Goal: Task Accomplishment & Management: Manage account settings

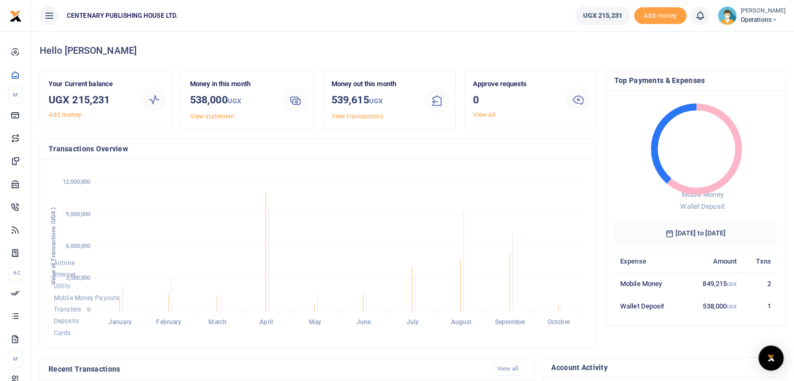
click at [760, 25] on div "Kasande Brusa Operations" at bounding box center [752, 15] width 68 height 19
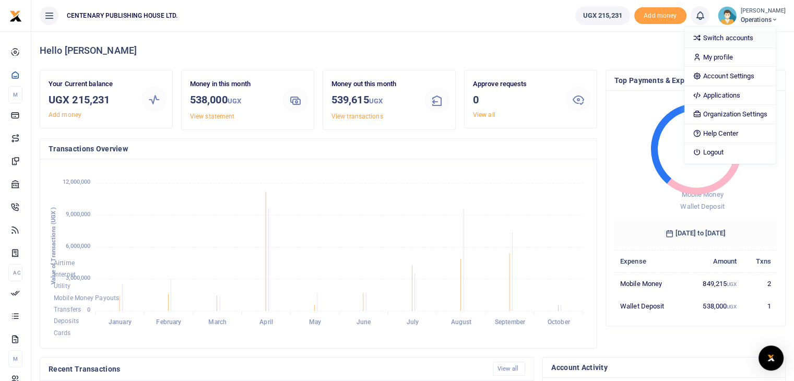
click at [751, 38] on link "Switch accounts" at bounding box center [729, 38] width 91 height 15
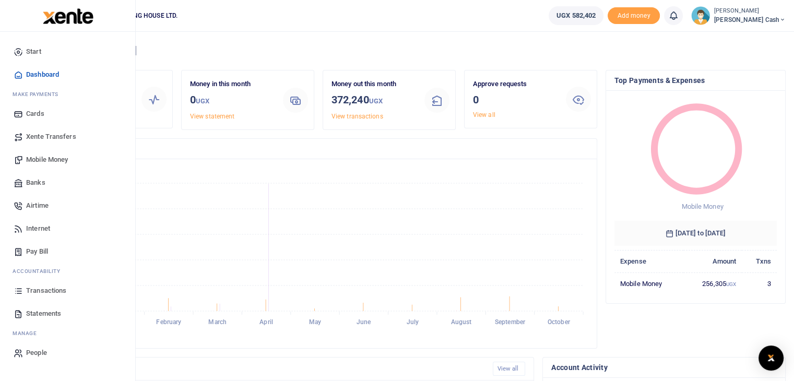
click at [55, 290] on span "Transactions" at bounding box center [46, 291] width 40 height 10
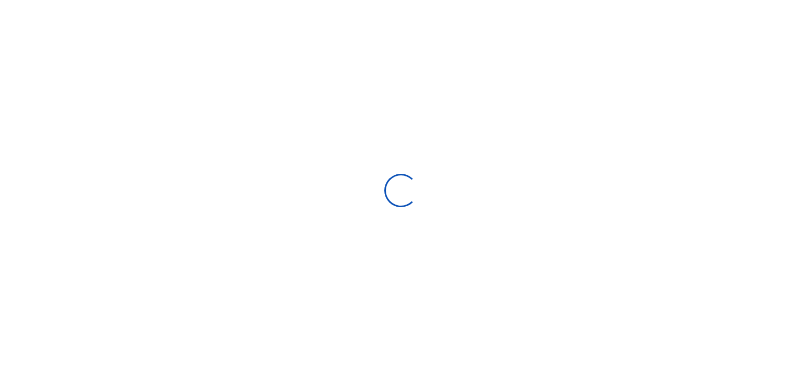
select select
type input "09/09/2025 - 10/08/2025"
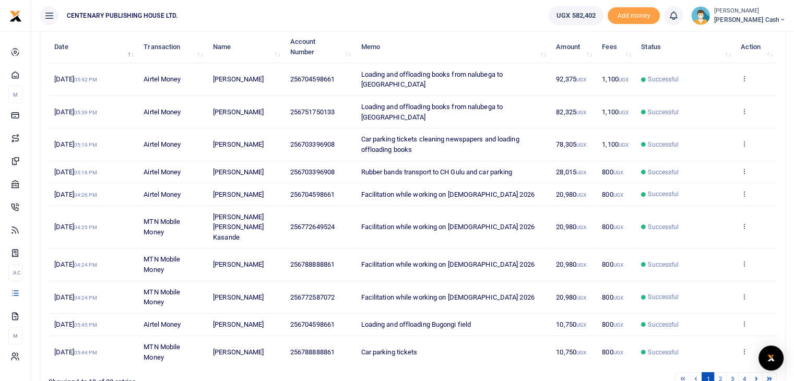
scroll to position [139, 0]
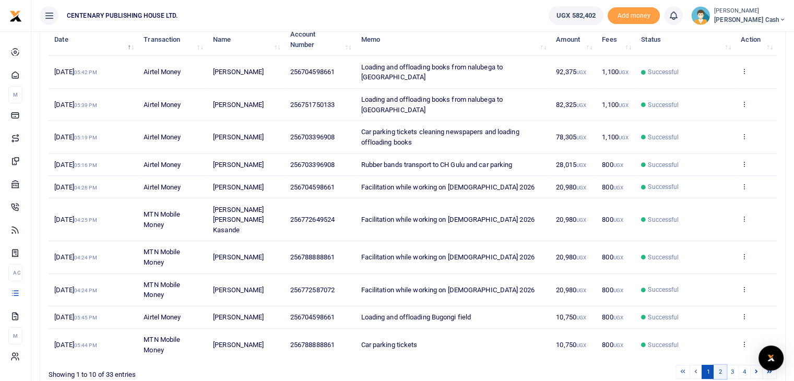
click at [720, 365] on link "2" at bounding box center [720, 372] width 13 height 14
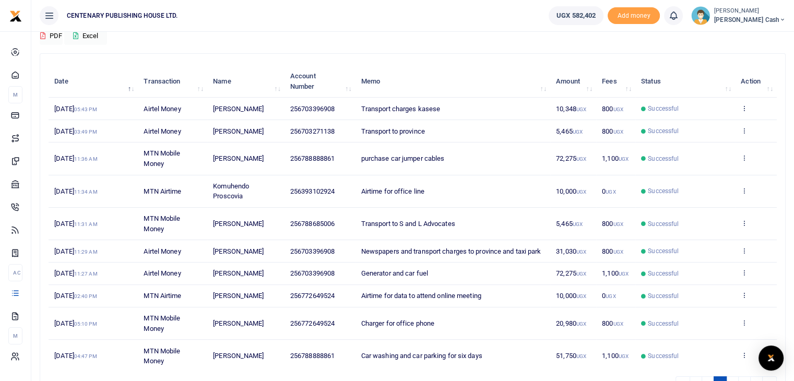
scroll to position [84, 0]
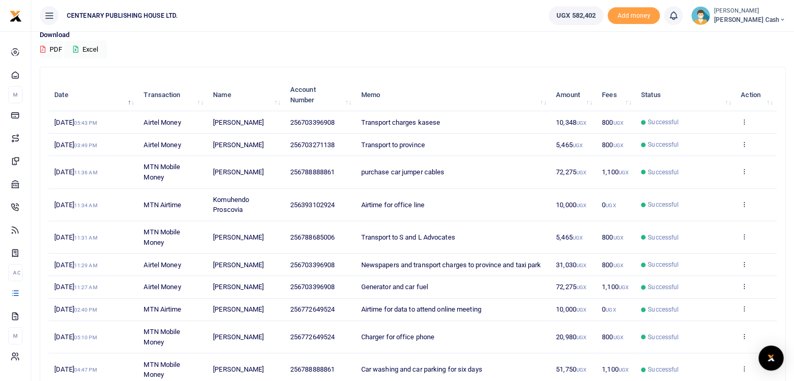
click at [435, 297] on td "Generator and car fuel" at bounding box center [452, 287] width 195 height 22
click at [580, 290] on small "UGX" at bounding box center [581, 287] width 10 height 6
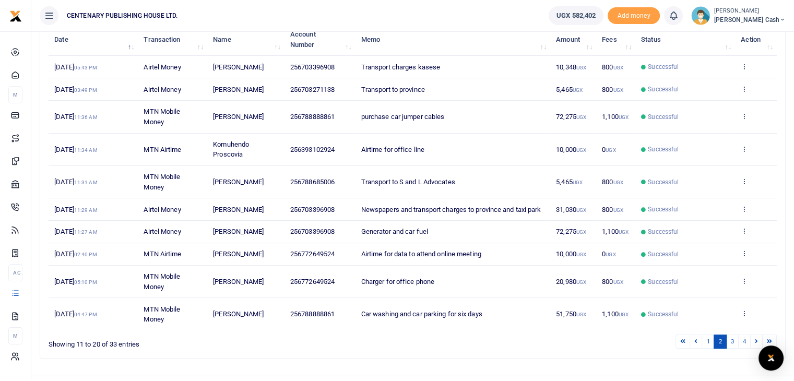
scroll to position [167, 0]
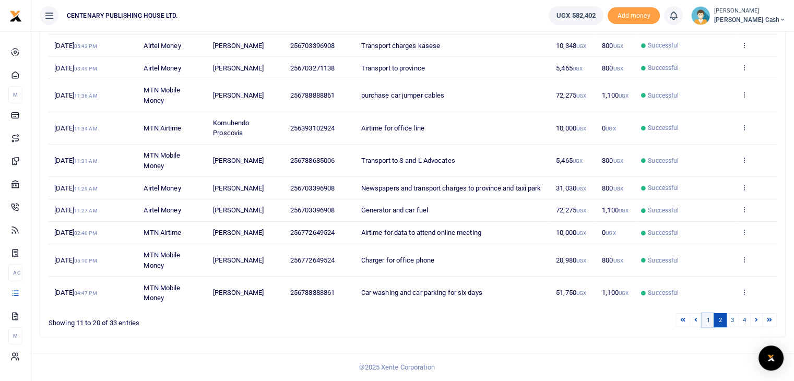
click at [707, 321] on link "1" at bounding box center [708, 320] width 13 height 14
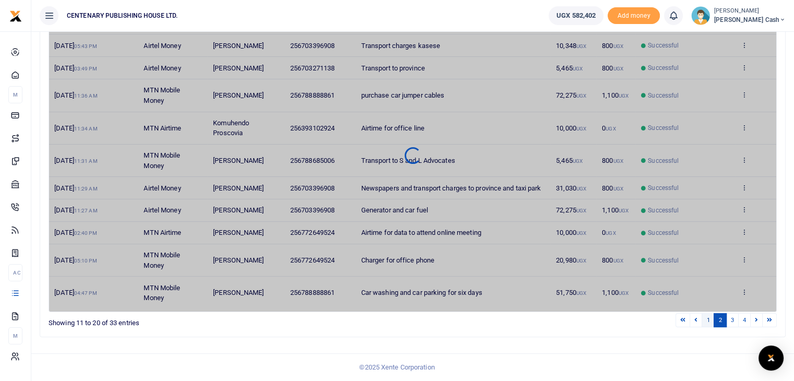
scroll to position [159, 0]
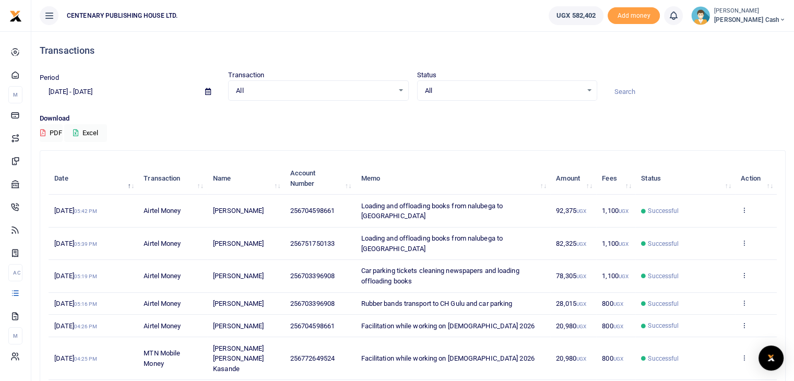
click at [779, 17] on icon at bounding box center [782, 19] width 6 height 7
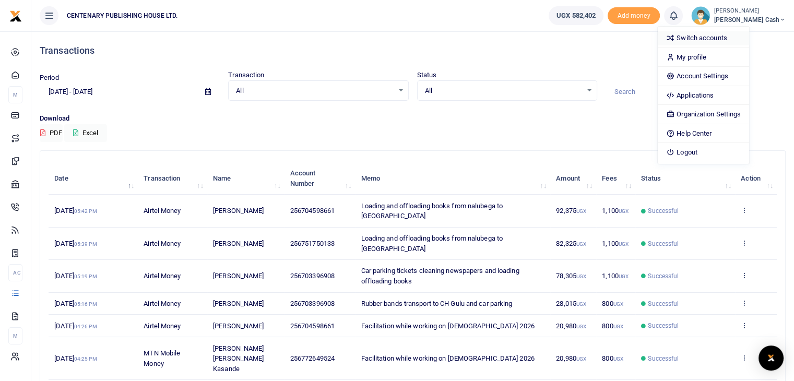
click at [749, 36] on link "Switch accounts" at bounding box center [703, 38] width 91 height 15
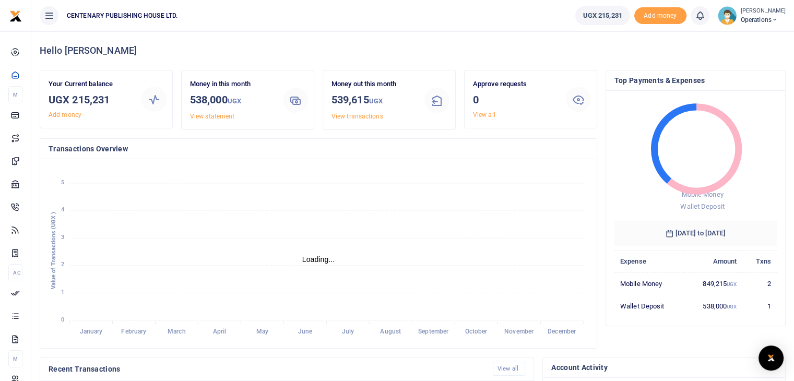
scroll to position [8, 8]
click at [770, 357] on img "Open Intercom Messenger" at bounding box center [771, 358] width 14 height 13
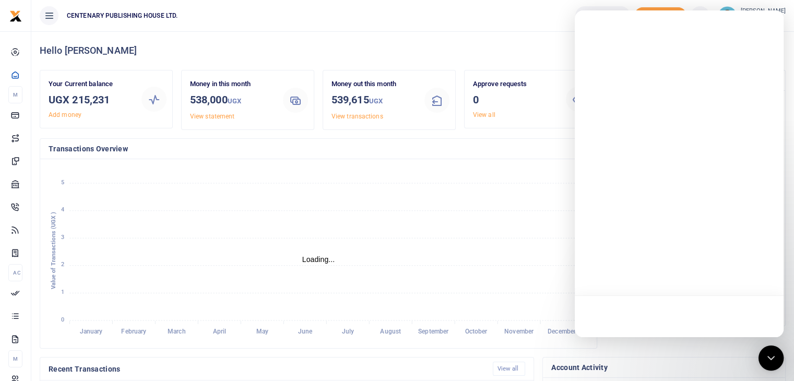
scroll to position [0, 0]
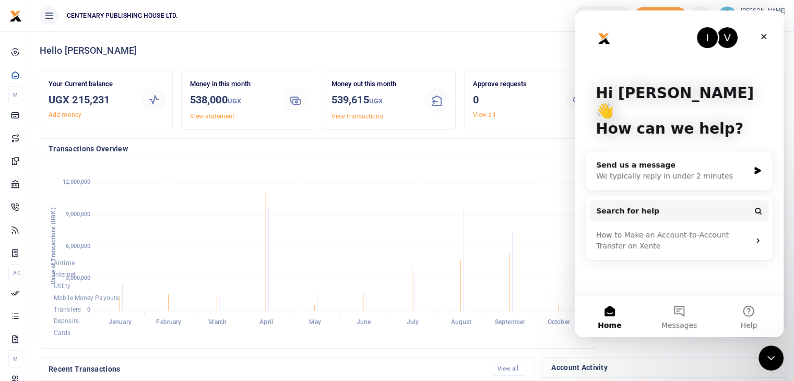
click at [548, 187] on foreignobject "Airtime Internet Utility Mobile Money Payouts Transfers Deposits Cards" at bounding box center [319, 254] width 540 height 172
click at [768, 40] on div "Close" at bounding box center [763, 36] width 19 height 19
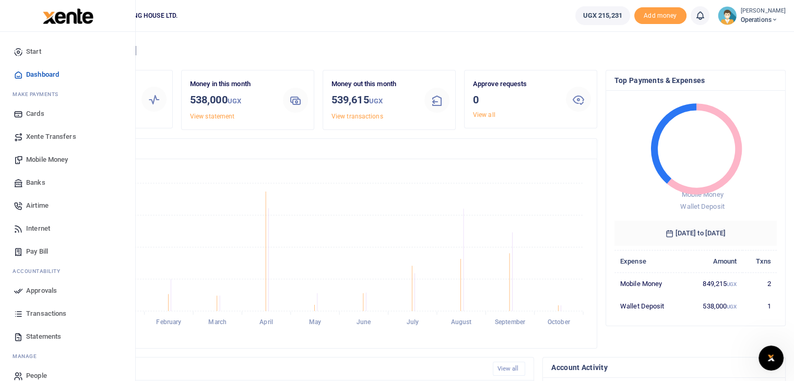
click at [40, 158] on span "Mobile Money" at bounding box center [47, 160] width 42 height 10
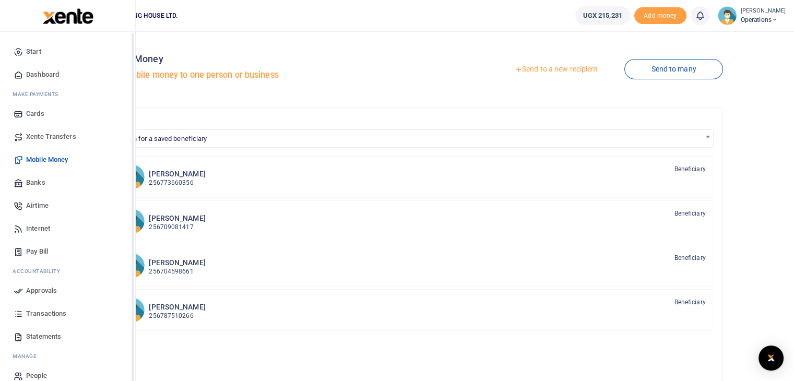
click at [54, 160] on span "Mobile Money" at bounding box center [47, 160] width 42 height 10
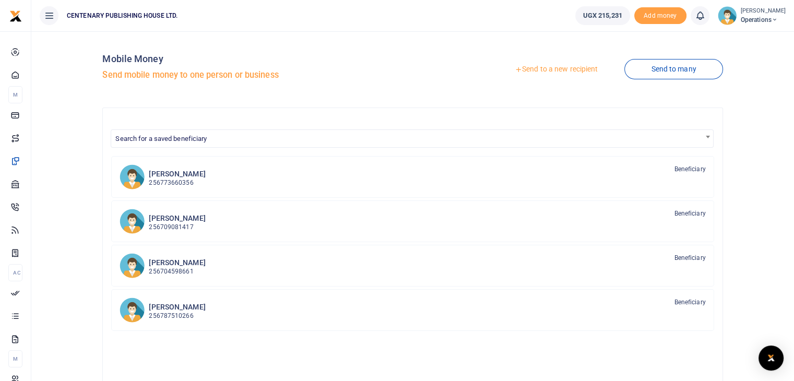
click at [539, 72] on link "Send to a new recipient" at bounding box center [556, 69] width 136 height 19
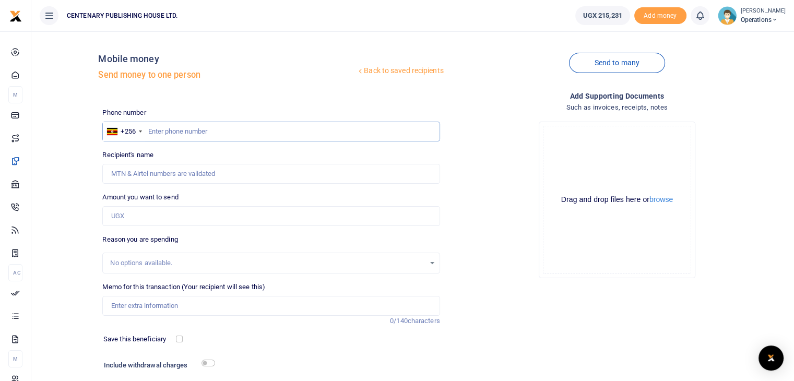
click at [148, 131] on input "text" at bounding box center [270, 132] width 337 height 20
type input "703396908"
type input "Peninah Nankya"
type input "703396908"
click at [183, 211] on input "Amount you want to send" at bounding box center [270, 216] width 337 height 20
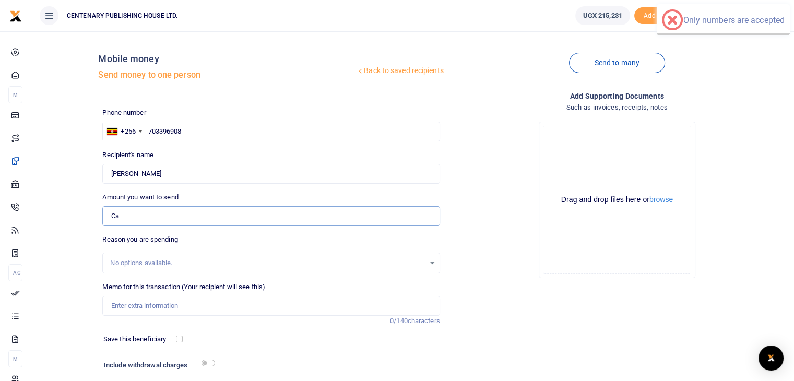
type input "C"
type input "0"
type input "70,000"
click at [143, 308] on input "Memo for this transaction (Your recipient will see this)" at bounding box center [270, 306] width 337 height 20
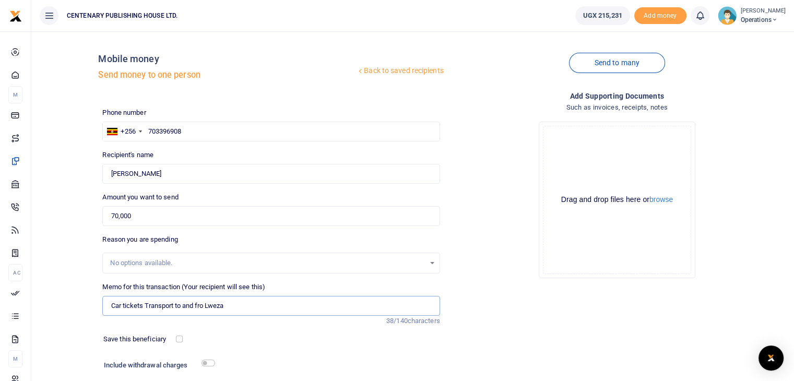
type input "Car tickets Transport to and fro Lweza"
click at [117, 218] on input "70,000" at bounding box center [270, 216] width 337 height 20
type input "65,000"
click at [235, 307] on input "Car tickets Transport to and fro Lweza" at bounding box center [270, 306] width 337 height 20
type input "Car tickets Transport to and fro Lweza and Goodshed"
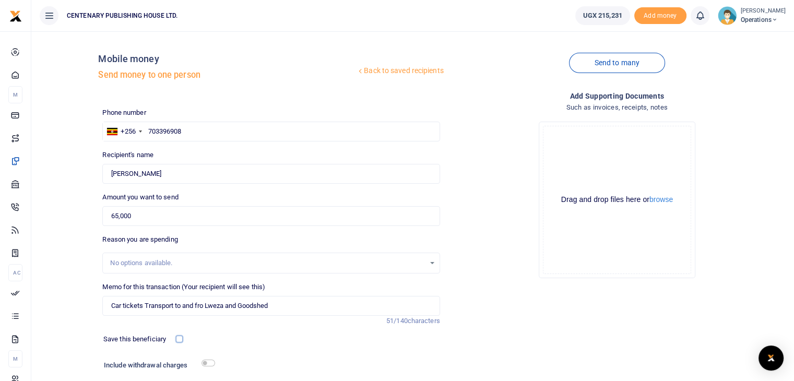
click at [180, 337] on input "checkbox" at bounding box center [179, 339] width 7 height 7
checkbox input "true"
click at [203, 360] on input "checkbox" at bounding box center [208, 363] width 14 height 7
checkbox input "true"
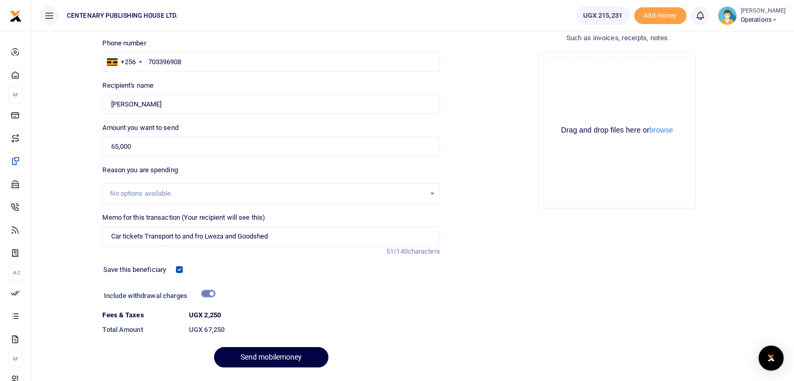
scroll to position [100, 0]
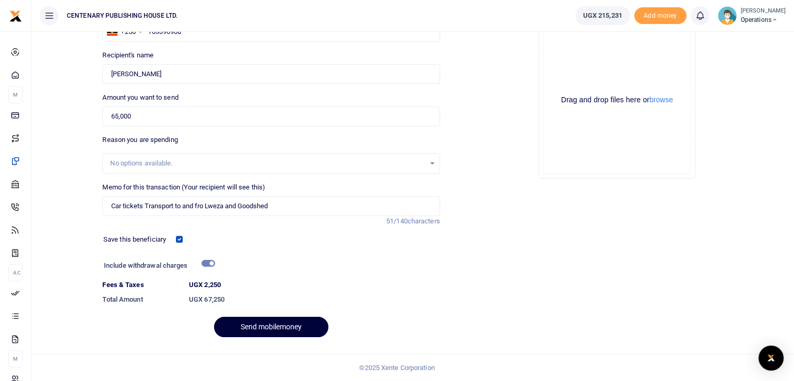
click at [284, 324] on button "Send mobilemoney" at bounding box center [271, 327] width 114 height 20
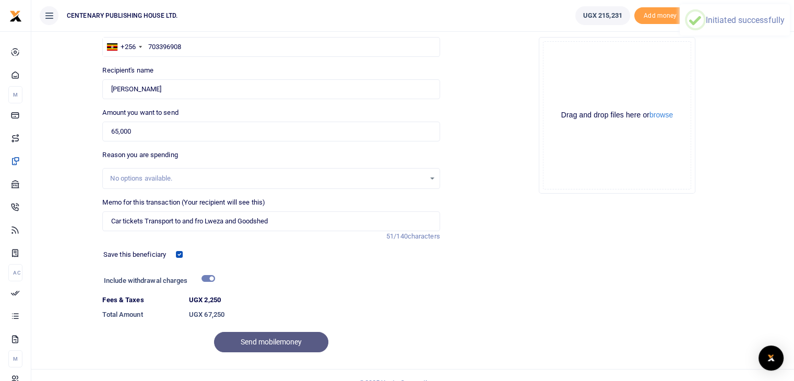
scroll to position [79, 0]
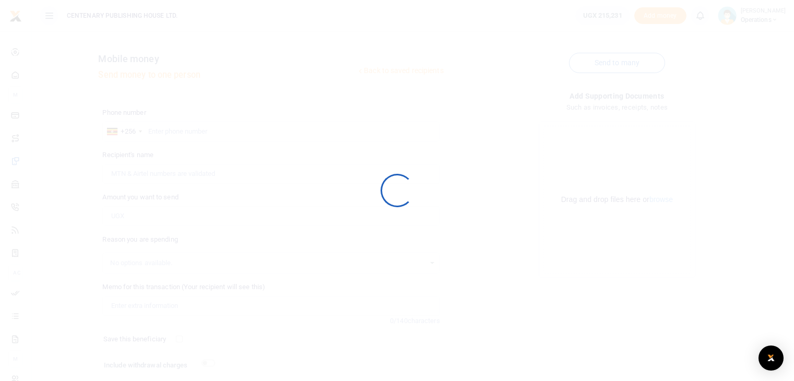
scroll to position [71, 0]
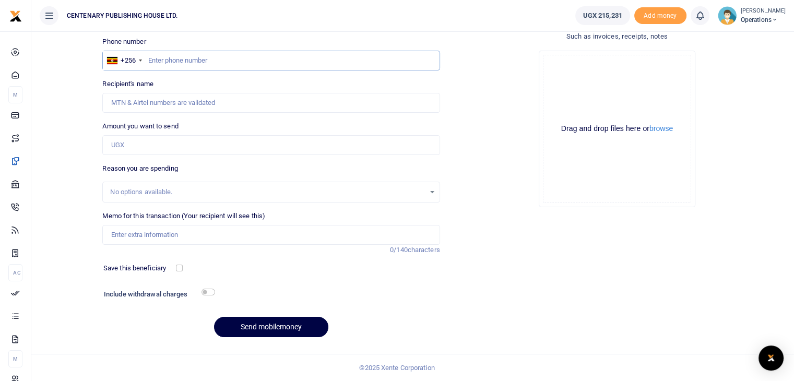
click at [148, 59] on input "text" at bounding box center [270, 61] width 337 height 20
type input "772649524"
type input "[PERSON_NAME] [PERSON_NAME] Kasande"
type input "772649524"
click at [129, 147] on input "Amount you want to send" at bounding box center [270, 145] width 337 height 20
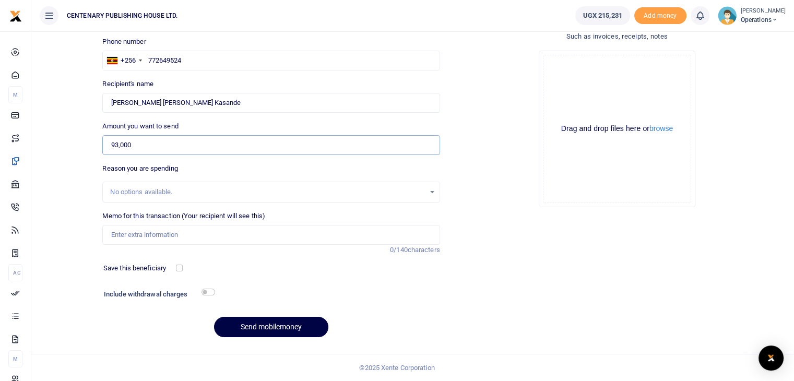
type input "93,000"
click at [113, 231] on input "Memo for this transaction (Your recipient will see this)" at bounding box center [270, 235] width 337 height 20
click at [190, 234] on input "Transport charges kabale bank cleaning office and staff lunch" at bounding box center [270, 235] width 337 height 20
click at [262, 236] on input "Transport charges kabale and bank cleaning office and staff lunch" at bounding box center [270, 235] width 337 height 20
click at [281, 237] on input "Transport charges kabale and bank cleaning offices and staff lunch" at bounding box center [270, 235] width 337 height 20
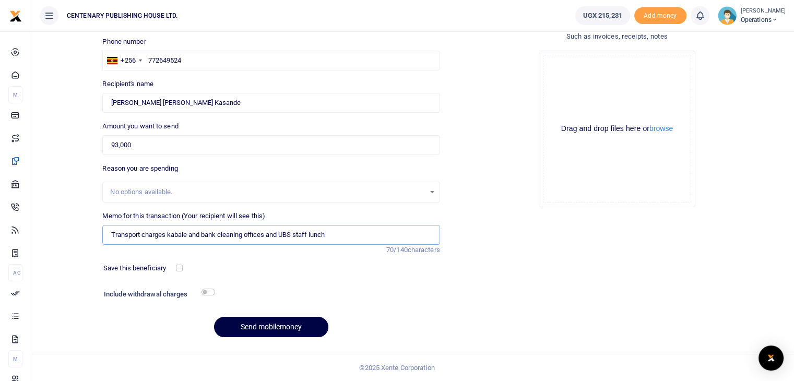
type input "Transport charges kabale and bank cleaning offices and UBS staff lunch"
click at [182, 267] on input "checkbox" at bounding box center [179, 268] width 7 height 7
checkbox input "true"
click at [208, 291] on input "checkbox" at bounding box center [208, 292] width 14 height 7
checkbox input "true"
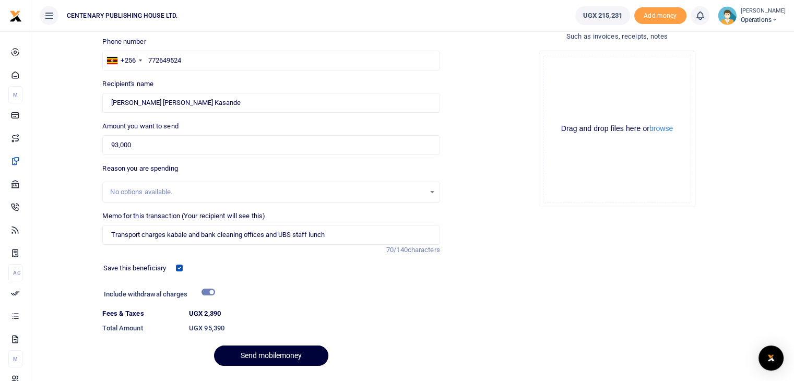
click at [300, 355] on button "Send mobilemoney" at bounding box center [271, 356] width 114 height 20
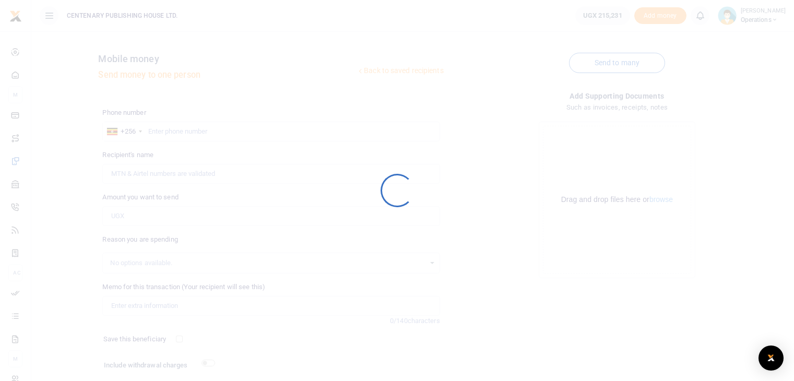
scroll to position [71, 0]
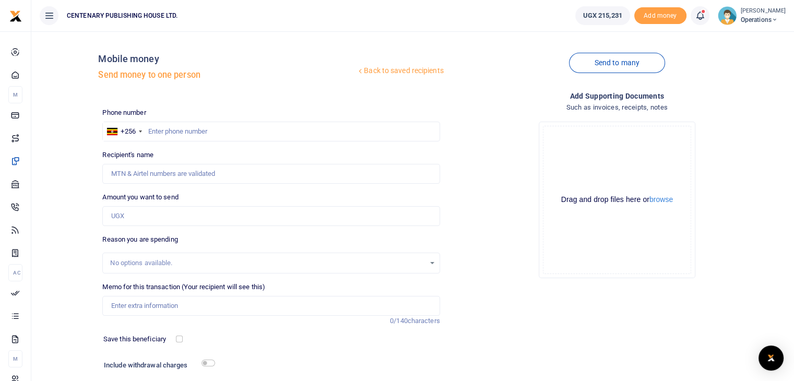
click at [756, 15] on span "Operations" at bounding box center [763, 19] width 45 height 9
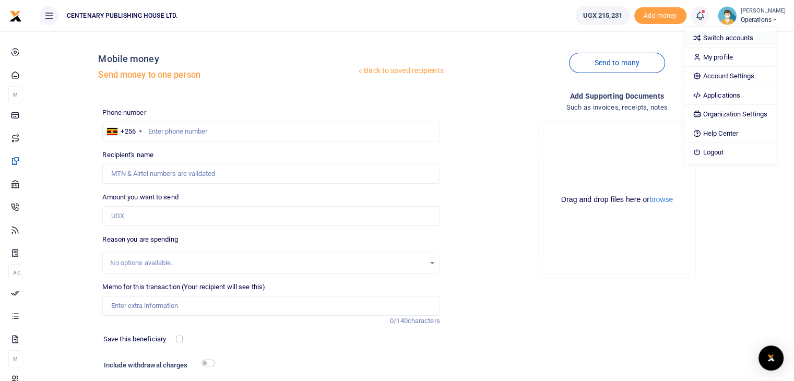
click at [730, 38] on link "Switch accounts" at bounding box center [729, 38] width 91 height 15
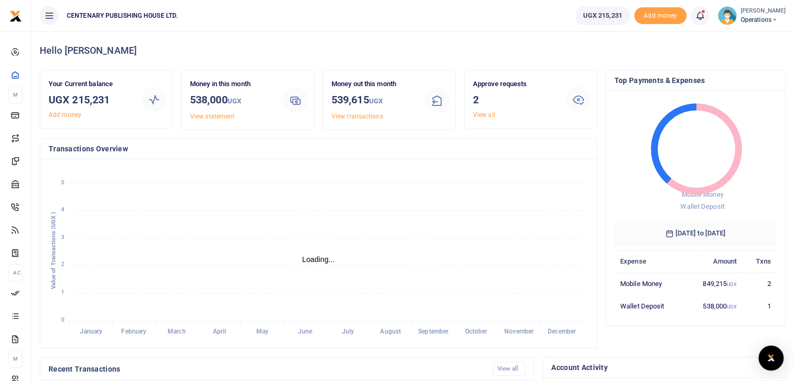
scroll to position [8, 8]
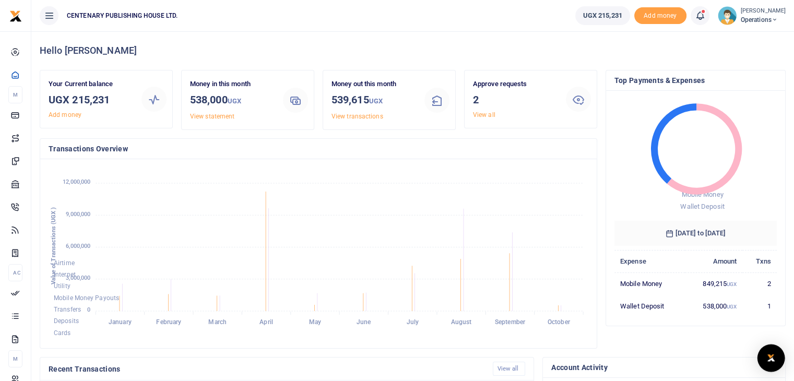
click at [768, 355] on img "Open Intercom Messenger" at bounding box center [771, 358] width 14 height 13
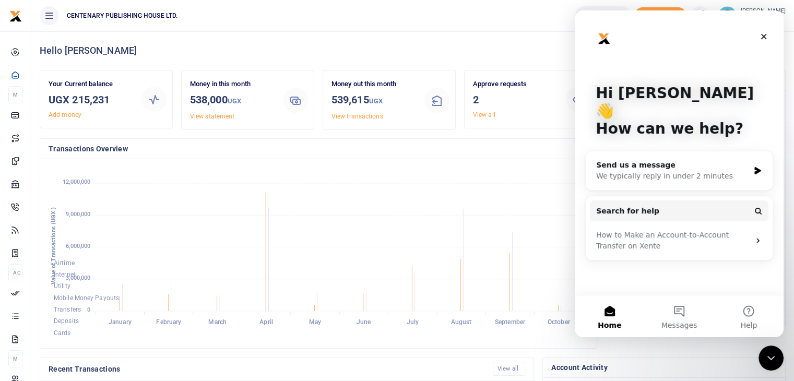
scroll to position [0, 0]
click at [647, 171] on div "We typically reply in under 2 minutes" at bounding box center [672, 176] width 153 height 11
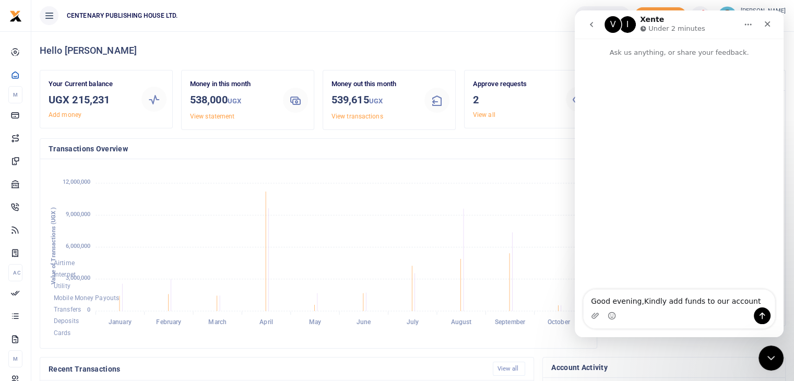
click at [639, 305] on textarea "Good evening,Kindly add funds to our account" at bounding box center [679, 299] width 191 height 18
click at [674, 294] on textarea "Good evening,we deposited two cheques to xente account today but money is not y…" at bounding box center [679, 288] width 191 height 39
click at [675, 295] on textarea "Good evening,we deposited two cheques to xente account today but funds is not y…" at bounding box center [679, 288] width 191 height 39
click at [729, 291] on textarea "Good evening,we deposited two cheques to xente account today but funds are not …" at bounding box center [679, 288] width 191 height 39
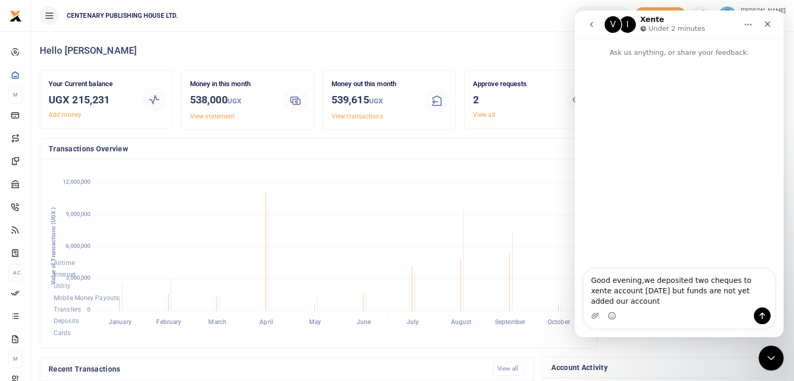
click at [770, 301] on textarea "Good evening,we deposited two cheques to xente account today but funds are not …" at bounding box center [679, 288] width 191 height 39
type textarea "Good evening,we deposited two cheques to xente account today but funds are not …"
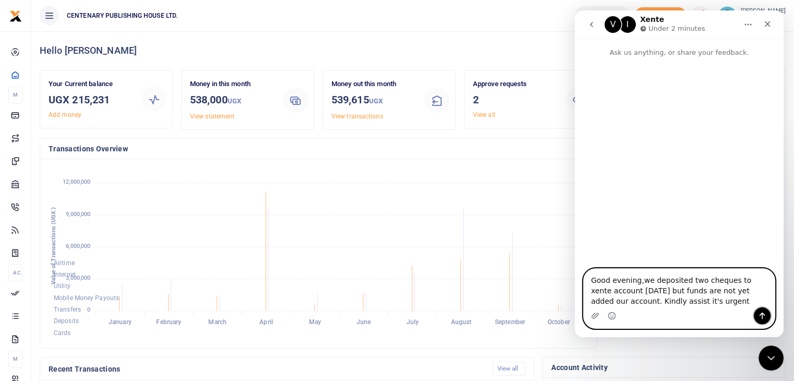
click at [763, 313] on icon "Send a message…" at bounding box center [762, 316] width 8 height 8
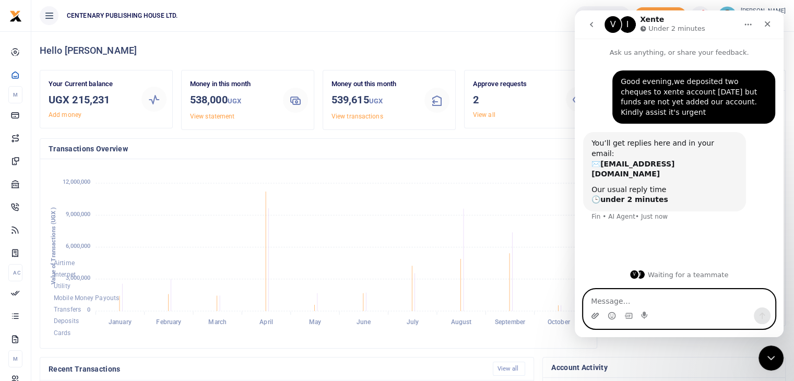
click at [596, 314] on icon "Upload attachment" at bounding box center [594, 316] width 7 height 6
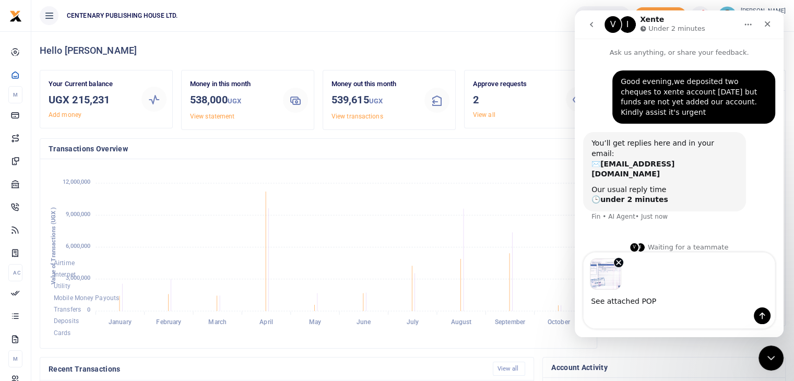
type textarea "See attached POP"
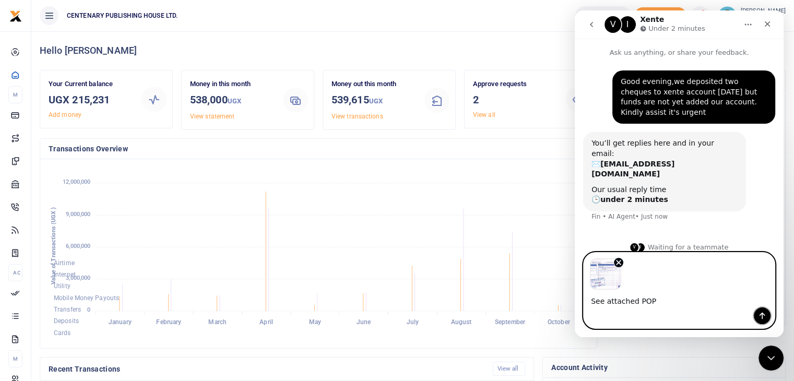
click at [763, 316] on icon "Send a message…" at bounding box center [763, 316] width 6 height 7
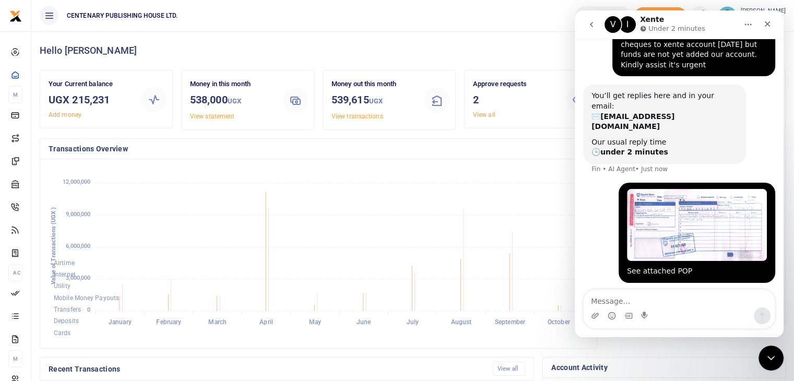
scroll to position [50, 0]
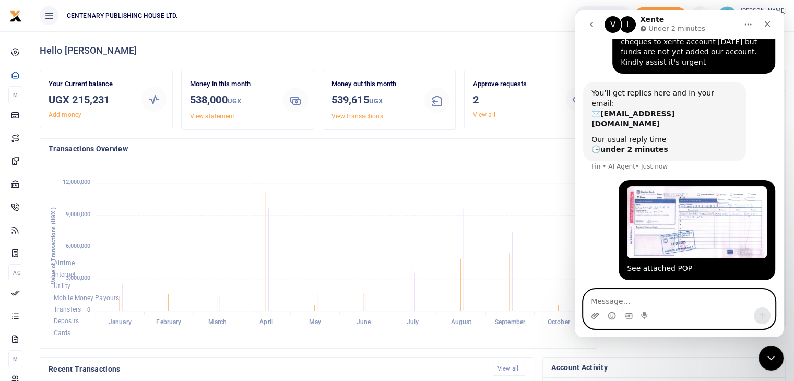
click at [598, 315] on icon "Upload attachment" at bounding box center [594, 316] width 7 height 6
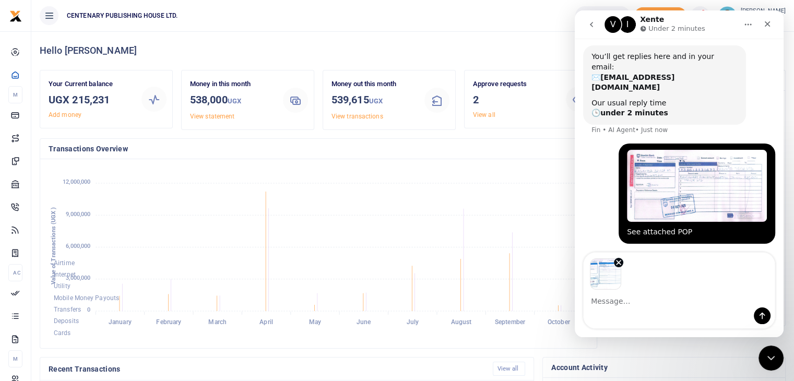
scroll to position [88, 0]
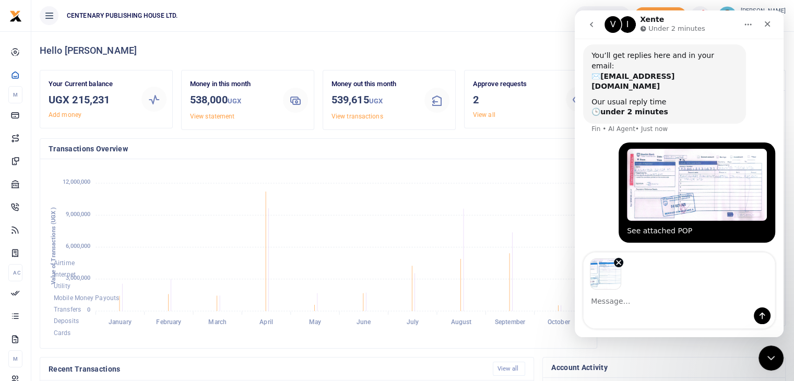
click at [591, 305] on textarea "Message…" at bounding box center [679, 299] width 191 height 18
type textarea "POP"
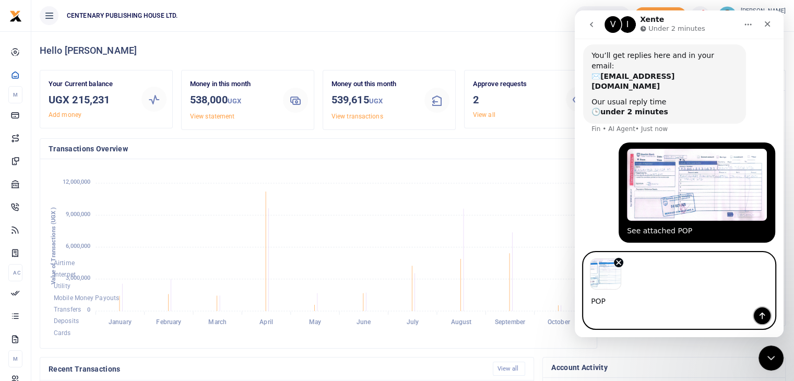
click at [763, 314] on icon "Send a message…" at bounding box center [763, 316] width 6 height 7
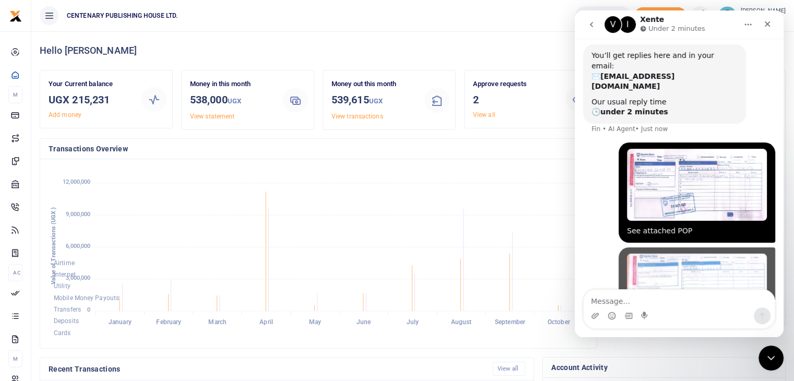
scroll to position [147, 0]
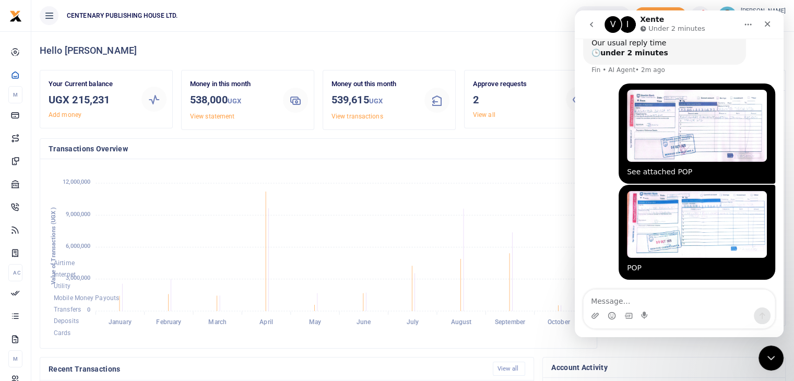
click at [509, 180] on foreignobject "Airtime Internet Utility Mobile Money Payouts Transfers Deposits Cards" at bounding box center [319, 254] width 540 height 172
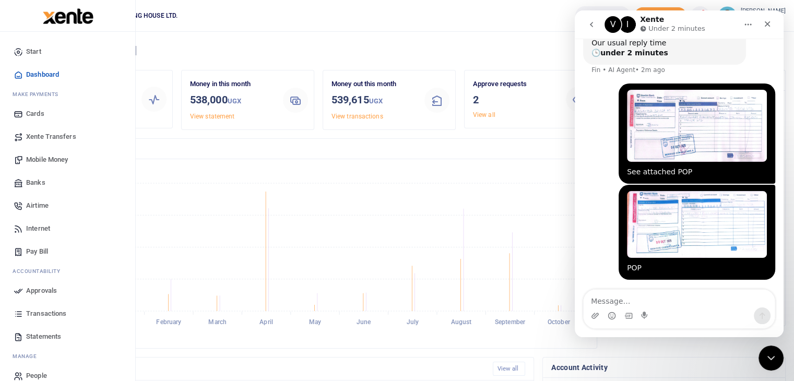
click at [30, 157] on span "Mobile Money" at bounding box center [47, 160] width 42 height 10
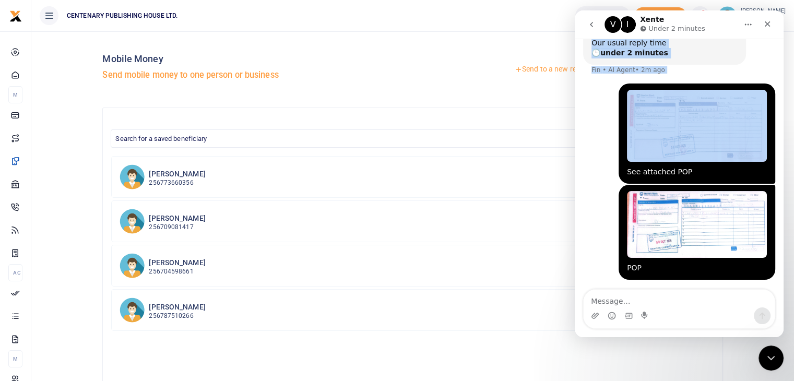
scroll to position [145, 0]
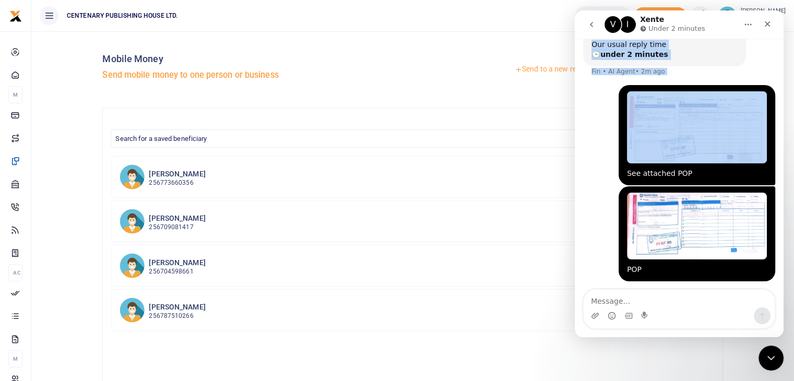
drag, startPoint x: 707, startPoint y: 21, endPoint x: 727, endPoint y: 99, distance: 80.3
click at [727, 99] on div "V I Xente Under 2 minutes Ask us anything, or share your feedback. Good evening…" at bounding box center [679, 173] width 209 height 327
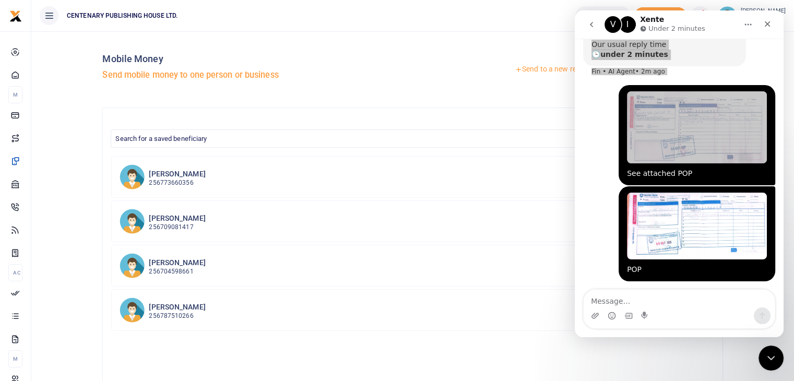
click at [436, 112] on div "Search for a saved beneficiary [PERSON_NAME] 256773660356 Beneficiary [PERSON_N…" at bounding box center [412, 304] width 620 height 392
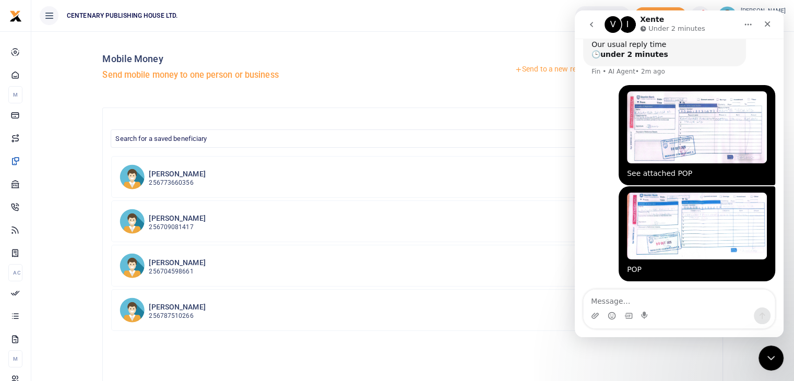
drag, startPoint x: 585, startPoint y: 260, endPoint x: 597, endPoint y: 311, distance: 51.7
click at [597, 311] on div "Ask us anything, or share your feedback. Good evening,we deposited two cheques …" at bounding box center [679, 188] width 209 height 299
click at [772, 24] on div "Close" at bounding box center [767, 24] width 19 height 19
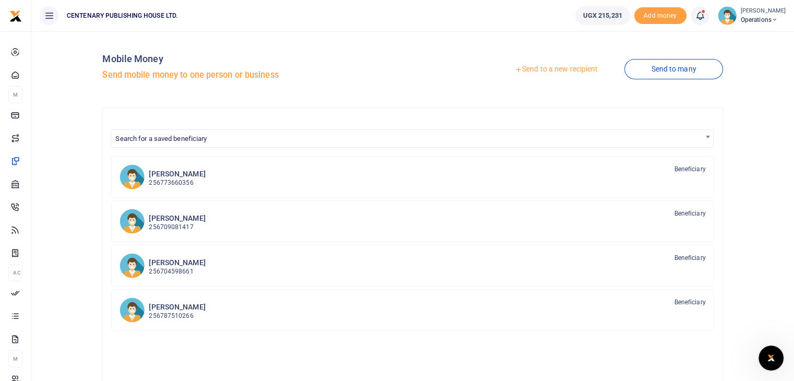
scroll to position [146, 0]
click at [705, 14] on icon at bounding box center [700, 15] width 10 height 11
click at [767, 19] on span "Operations" at bounding box center [763, 19] width 45 height 9
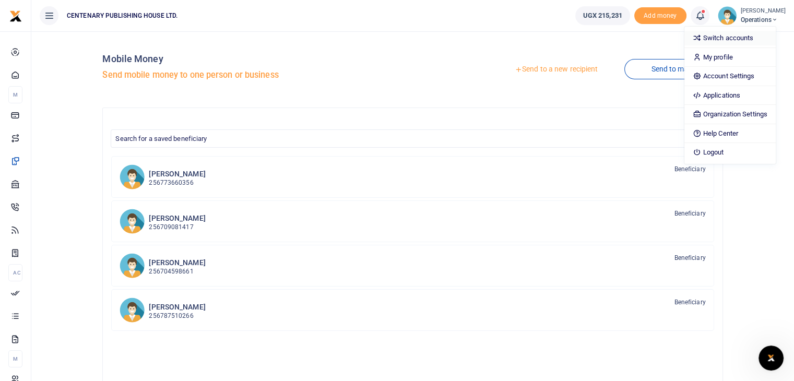
click at [733, 38] on link "Switch accounts" at bounding box center [729, 38] width 91 height 15
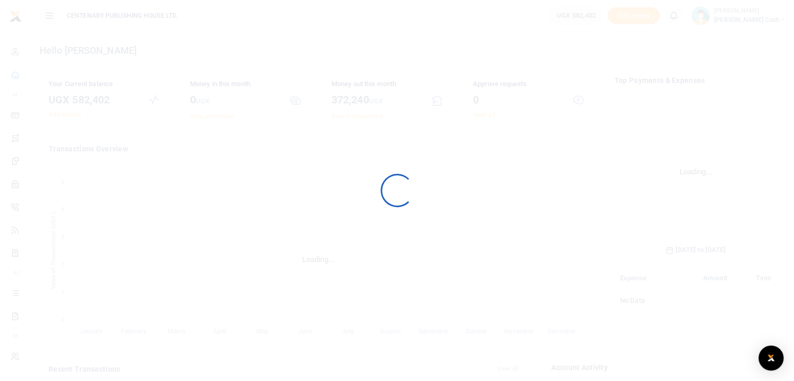
scroll to position [156, 155]
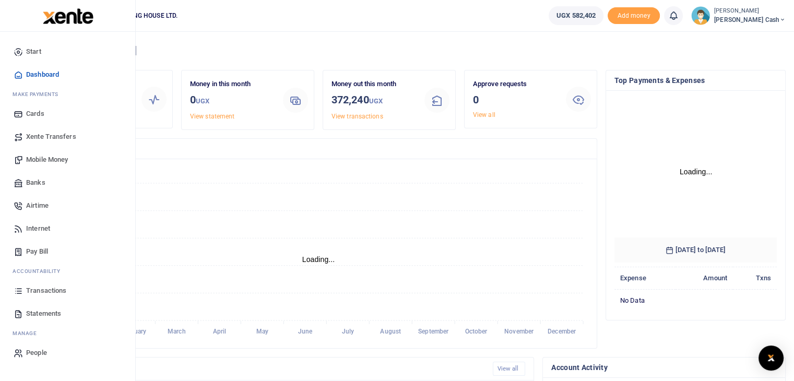
click at [35, 161] on span "Mobile Money" at bounding box center [47, 160] width 42 height 10
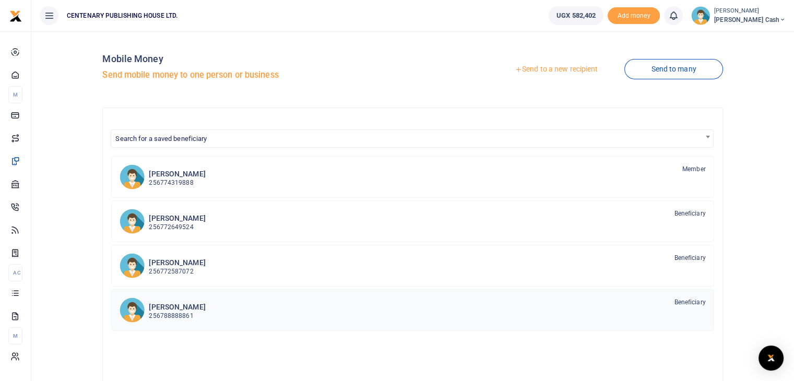
click at [179, 312] on p "256788888861" at bounding box center [177, 316] width 56 height 10
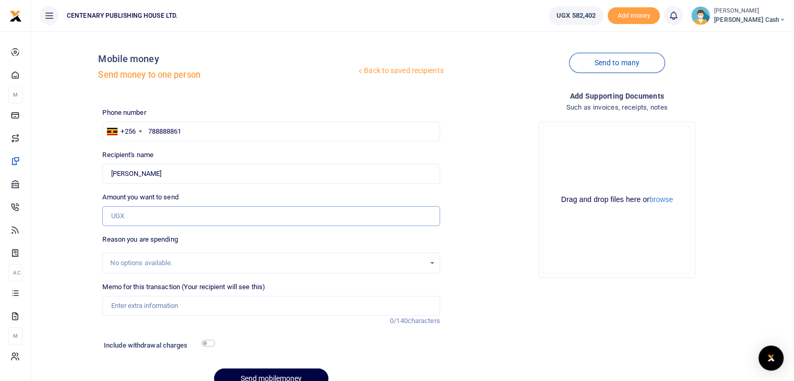
click at [141, 218] on input "Amount you want to send" at bounding box center [270, 216] width 337 height 20
type input "10,000"
click at [126, 303] on input "Memo for this transaction (Your recipient will see this)" at bounding box center [270, 306] width 337 height 20
type input "Car parking tickets"
click at [136, 328] on div "Phone number +256 Uganda +256 788888861 Phone is required. Recipient's name Joa…" at bounding box center [271, 253] width 346 height 290
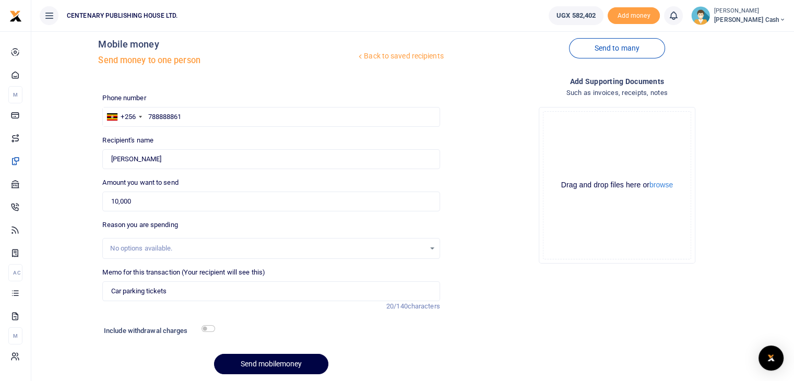
scroll to position [21, 0]
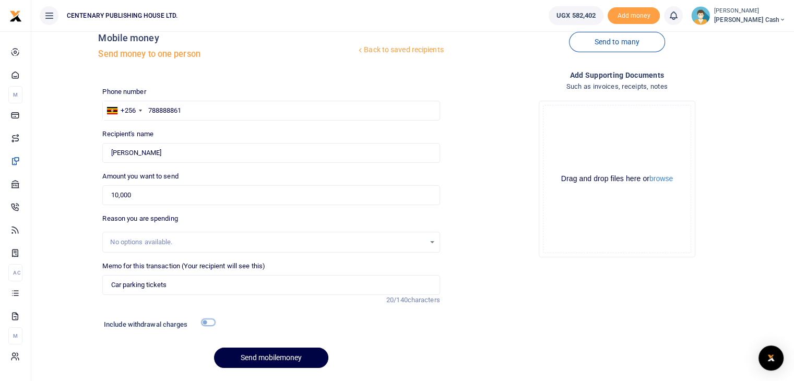
click at [207, 323] on input "checkbox" at bounding box center [208, 322] width 14 height 7
checkbox input "true"
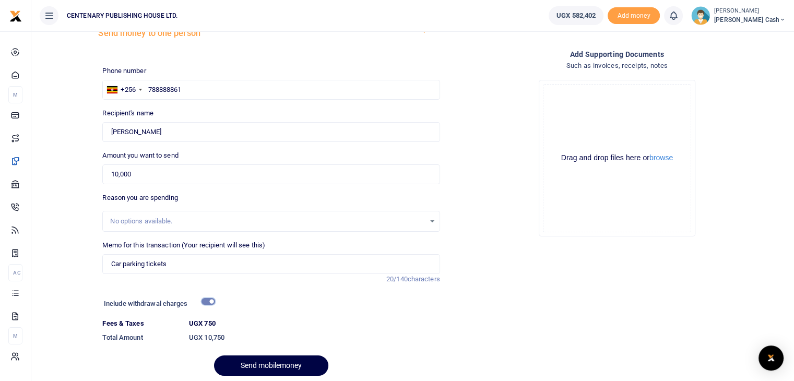
scroll to position [80, 0]
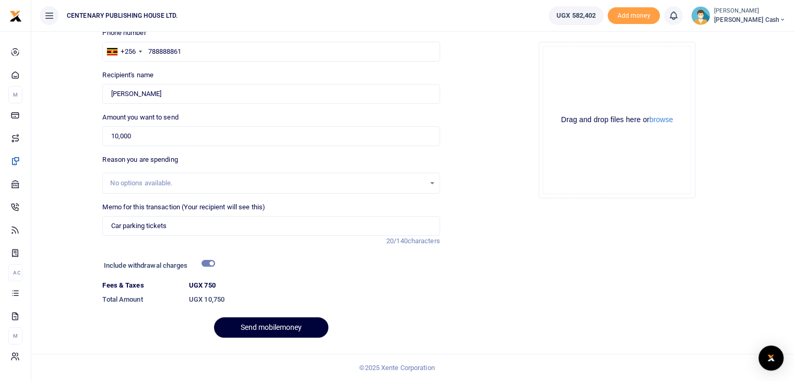
click at [261, 328] on button "Send mobilemoney" at bounding box center [271, 327] width 114 height 20
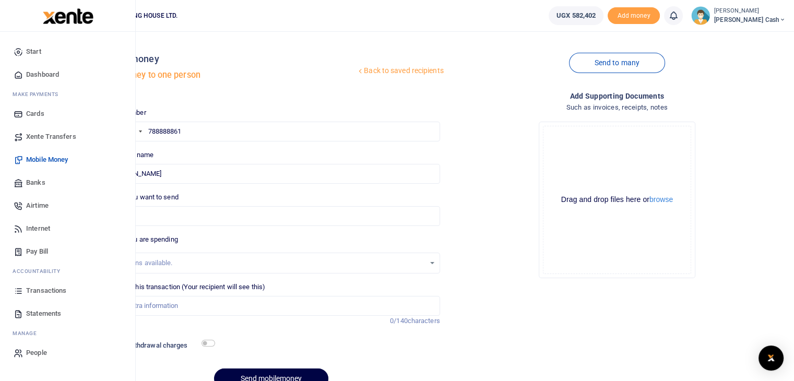
click at [38, 162] on span "Mobile Money" at bounding box center [47, 160] width 42 height 10
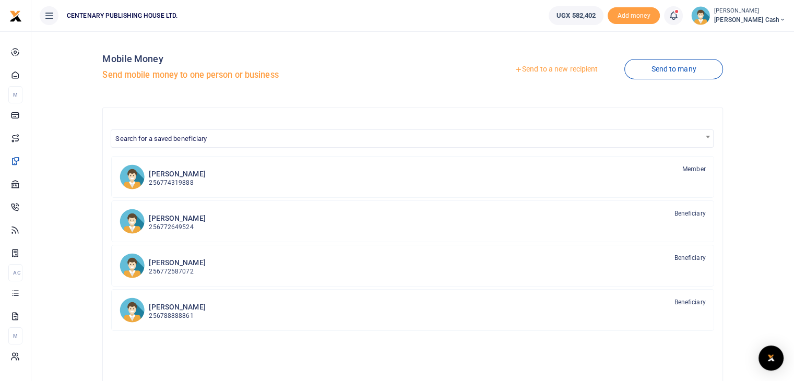
click at [505, 339] on div "Pamela Kalembe 256774319888 Member Brusa Kasande 256772649524 Beneficiary" at bounding box center [412, 315] width 602 height 318
click at [779, 19] on icon at bounding box center [782, 19] width 6 height 7
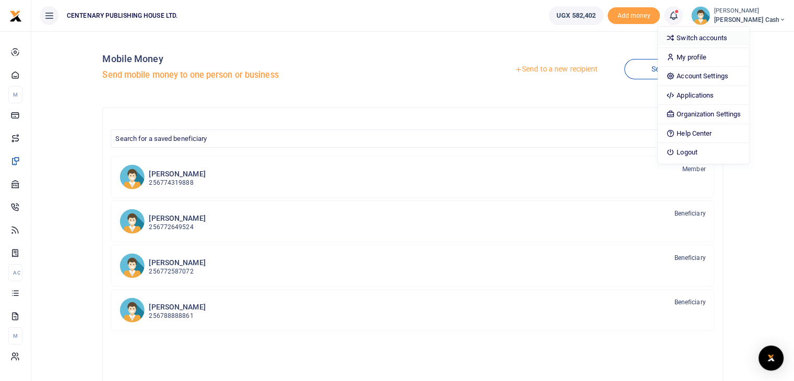
click at [749, 40] on link "Switch accounts" at bounding box center [703, 38] width 91 height 15
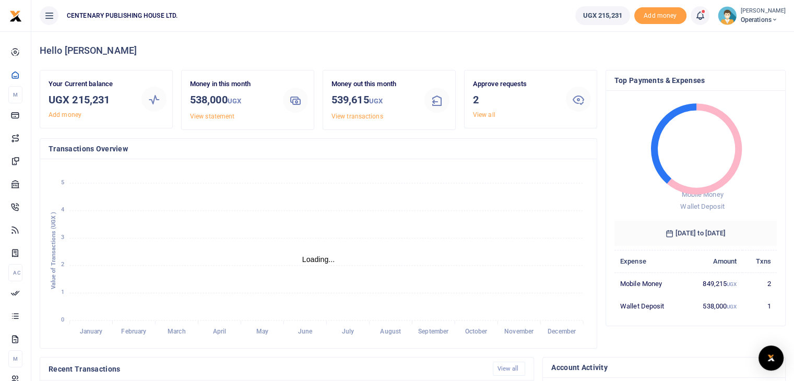
scroll to position [8, 8]
click at [480, 116] on link "View all" at bounding box center [484, 114] width 22 height 7
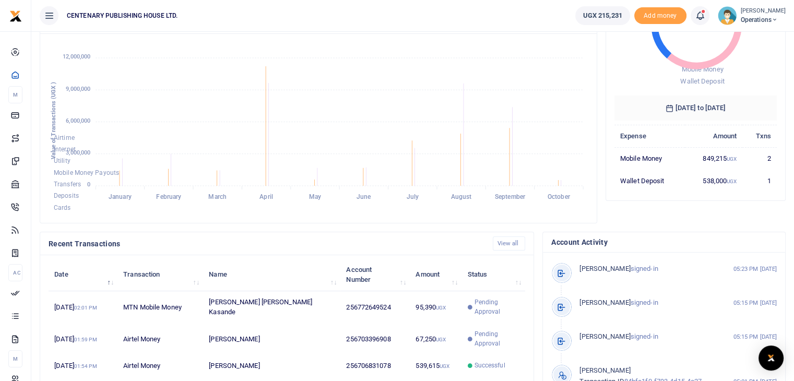
scroll to position [132, 0]
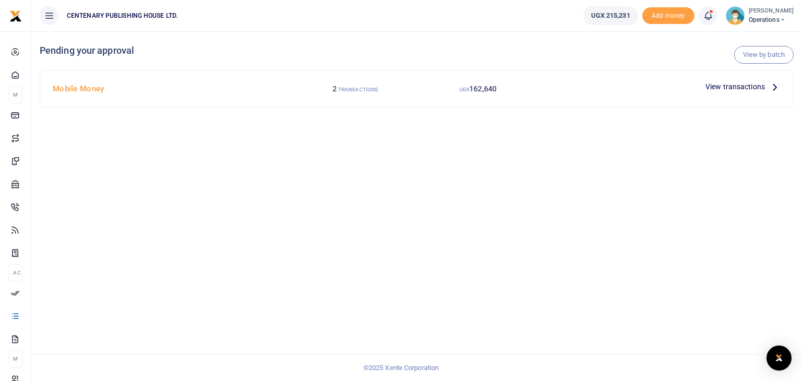
click at [758, 86] on span "View transactions" at bounding box center [735, 86] width 60 height 11
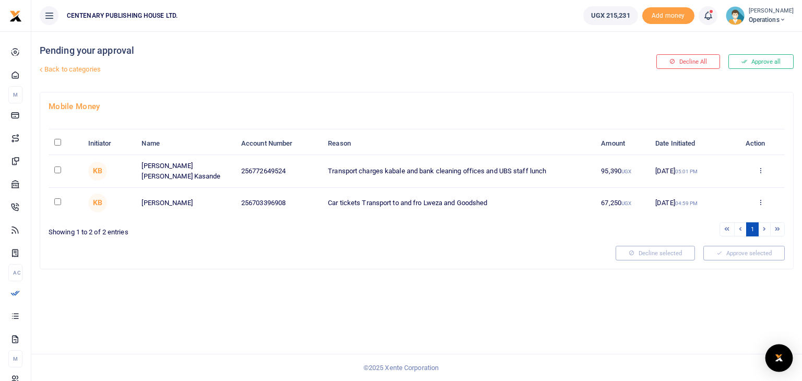
click at [780, 364] on div "Open Intercom Messenger" at bounding box center [779, 359] width 28 height 28
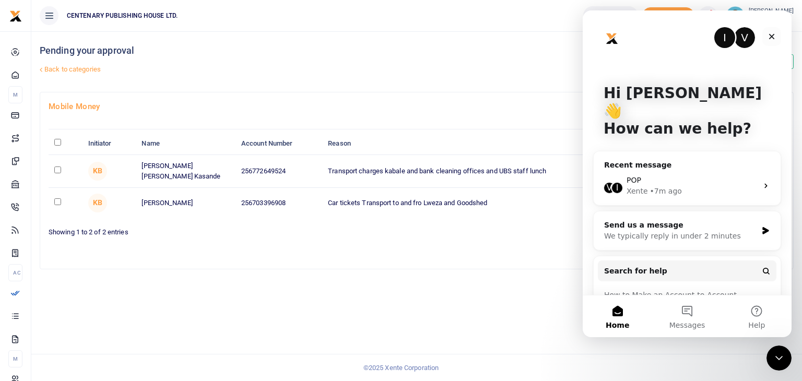
scroll to position [13, 0]
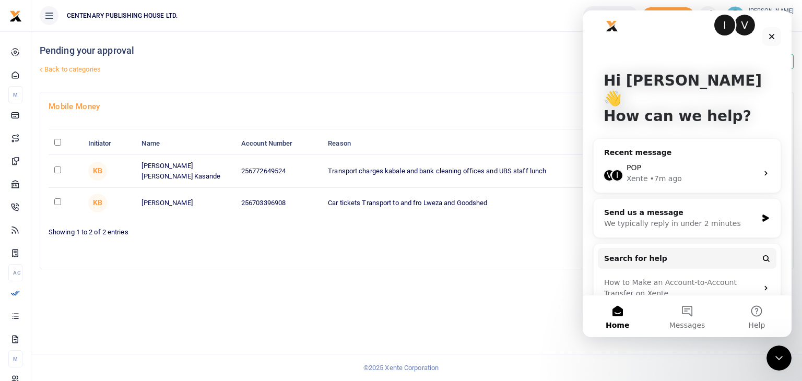
click at [558, 69] on div "Decline All Approve all" at bounding box center [670, 61] width 254 height 61
click at [416, 21] on ul "CENTENARY PUBLISHING HOUSE LTD." at bounding box center [302, 15] width 543 height 31
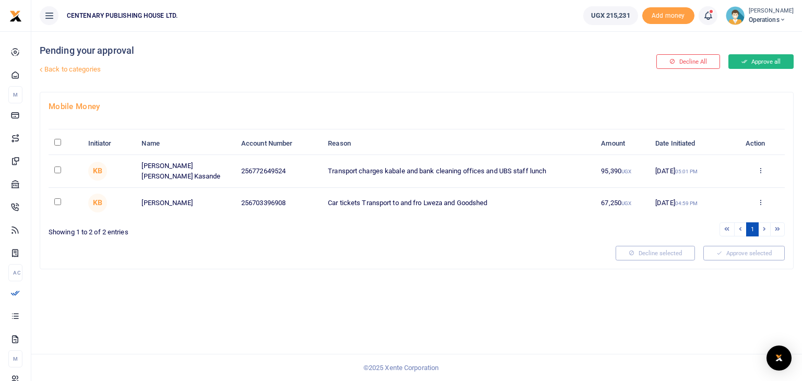
click at [769, 61] on button "Approve all" at bounding box center [760, 61] width 65 height 15
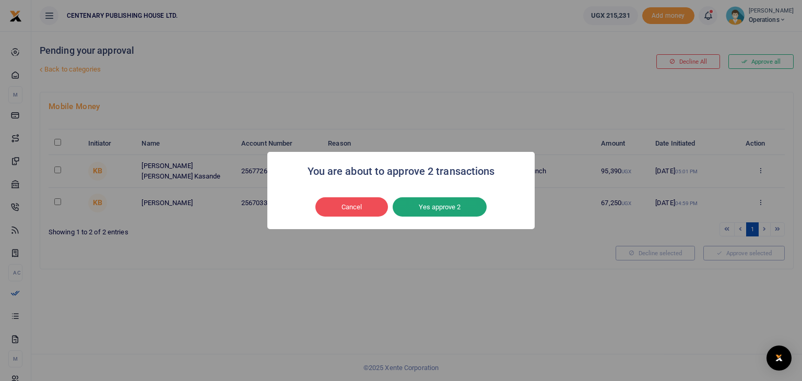
click at [474, 207] on button "Yes approve 2" at bounding box center [440, 207] width 94 height 20
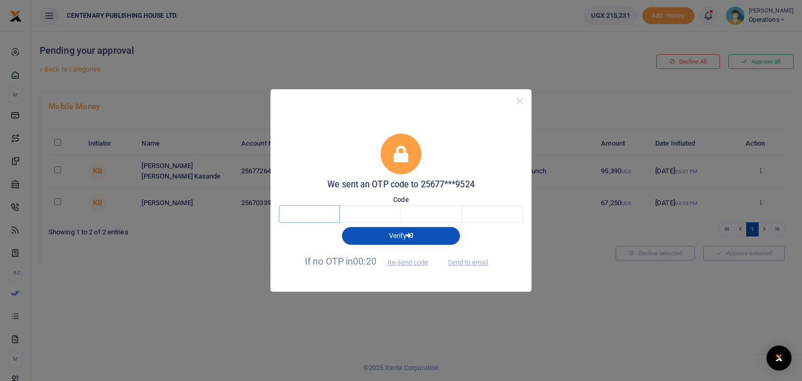
click at [332, 211] on input "text" at bounding box center [309, 214] width 61 height 18
type input "5"
type input "7"
click at [436, 218] on input "text" at bounding box center [431, 214] width 61 height 18
type input "2"
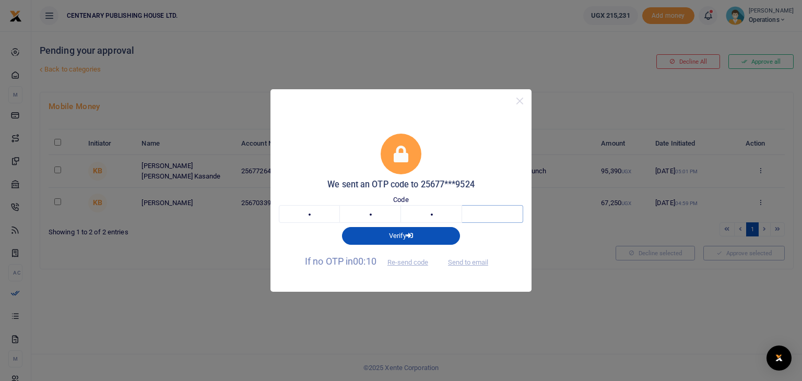
type input "9"
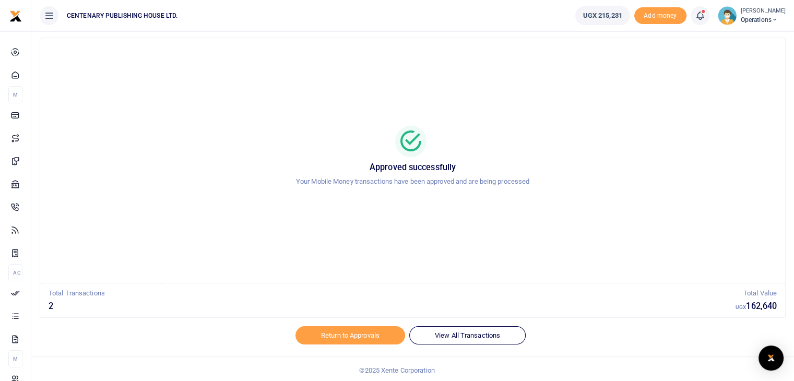
scroll to position [23, 0]
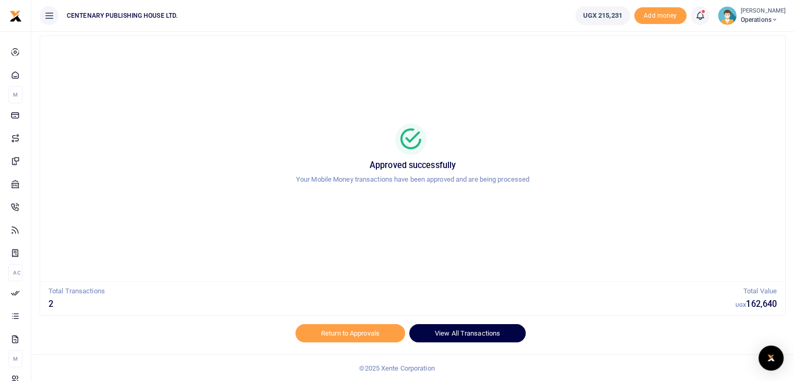
click at [482, 331] on link "View All Transactions" at bounding box center [467, 333] width 116 height 18
